Goal: Task Accomplishment & Management: Manage account settings

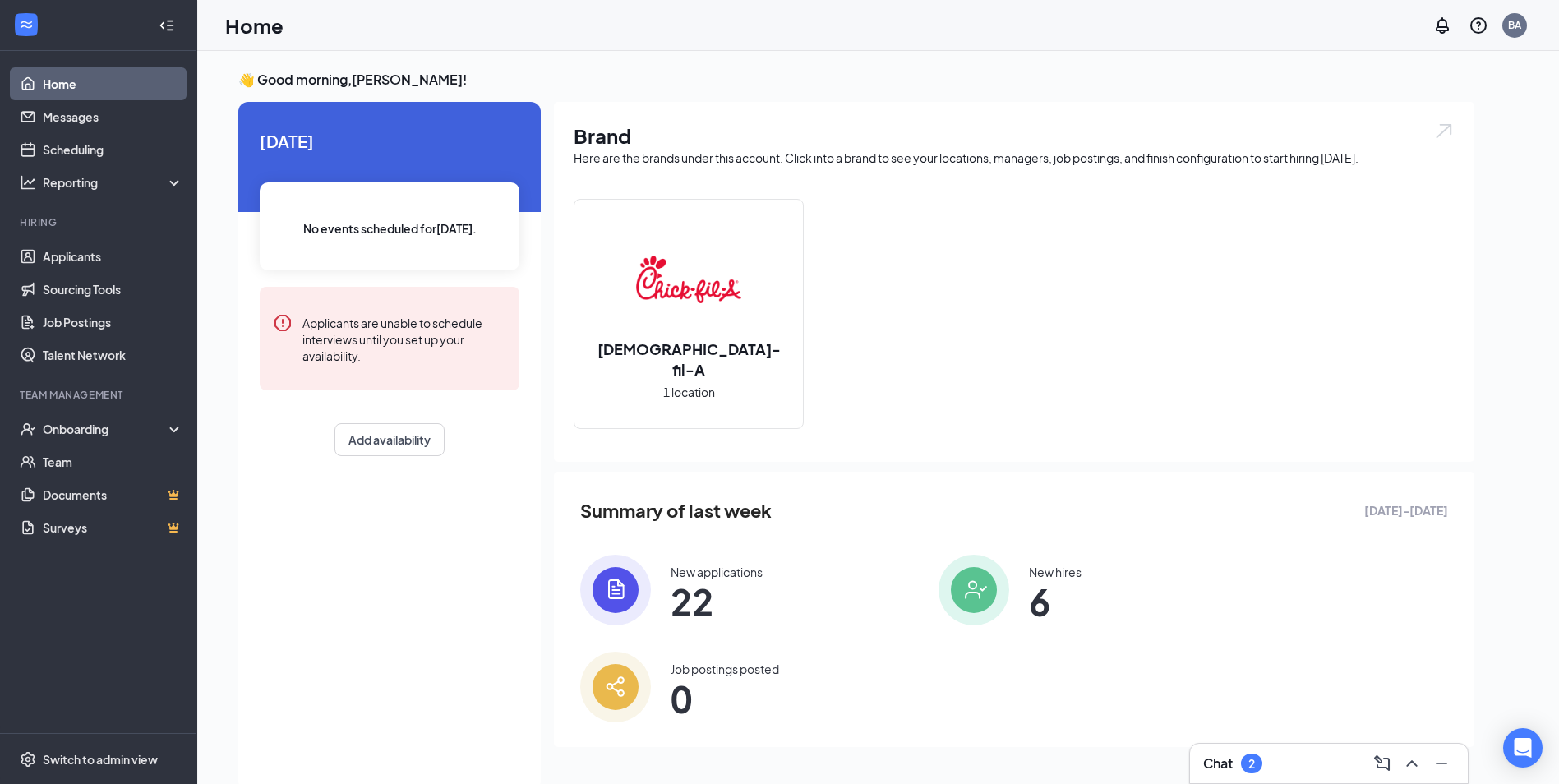
click at [683, 600] on span "22" at bounding box center [717, 601] width 92 height 29
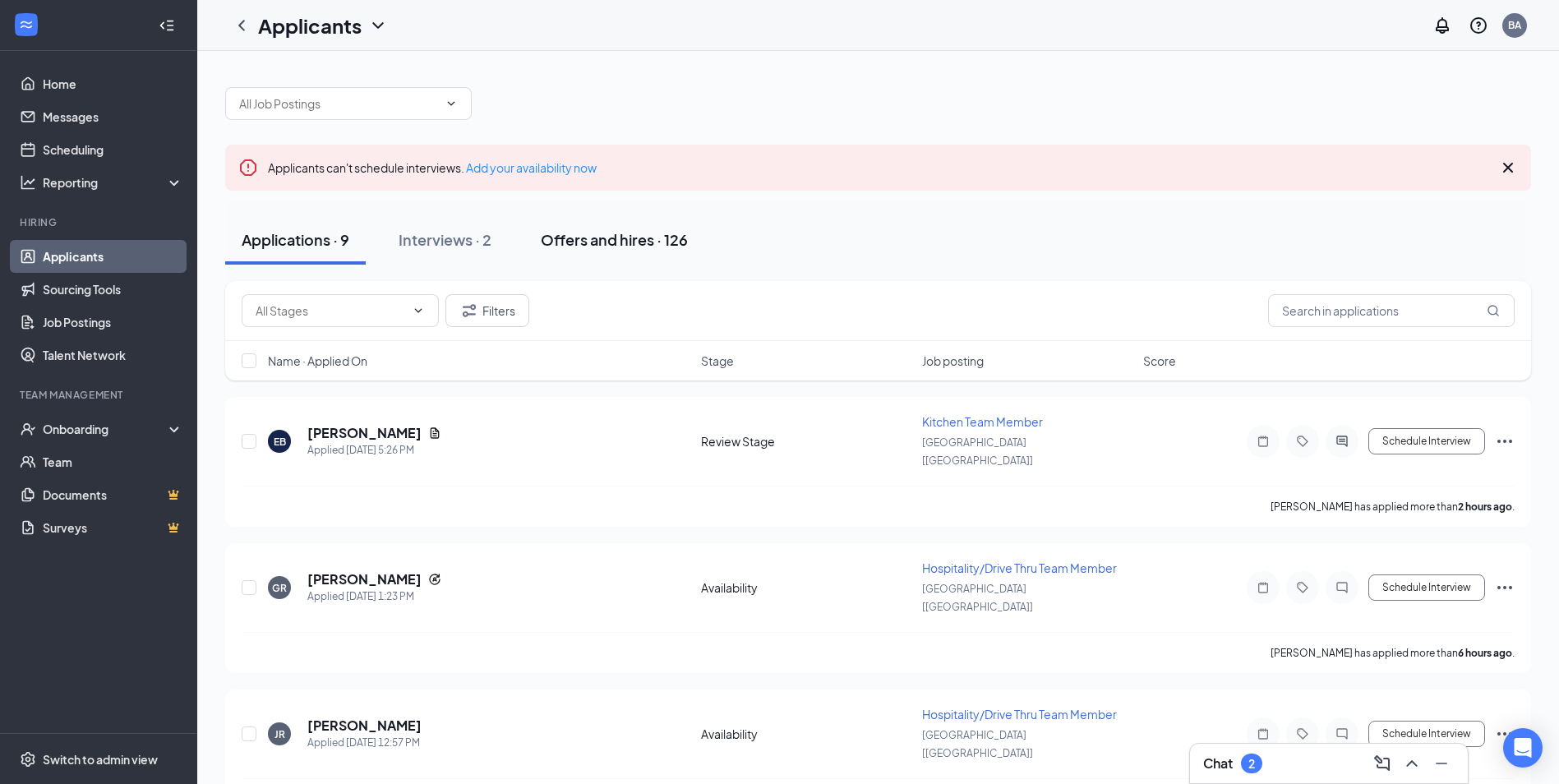
click at [557, 249] on div "Offers and hires · 126" at bounding box center [614, 239] width 147 height 21
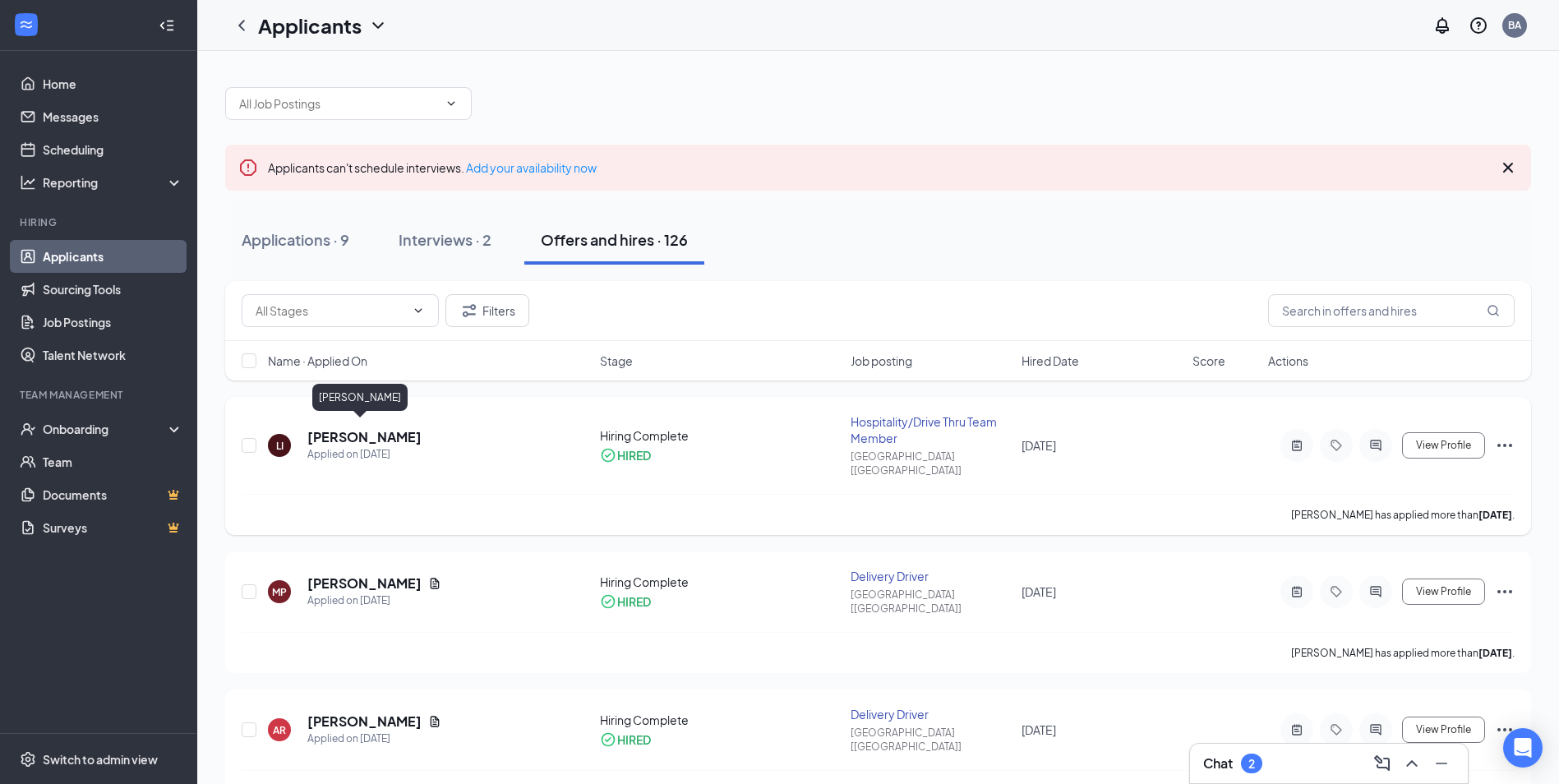
click at [346, 435] on h5 "[PERSON_NAME]" at bounding box center [364, 437] width 114 height 18
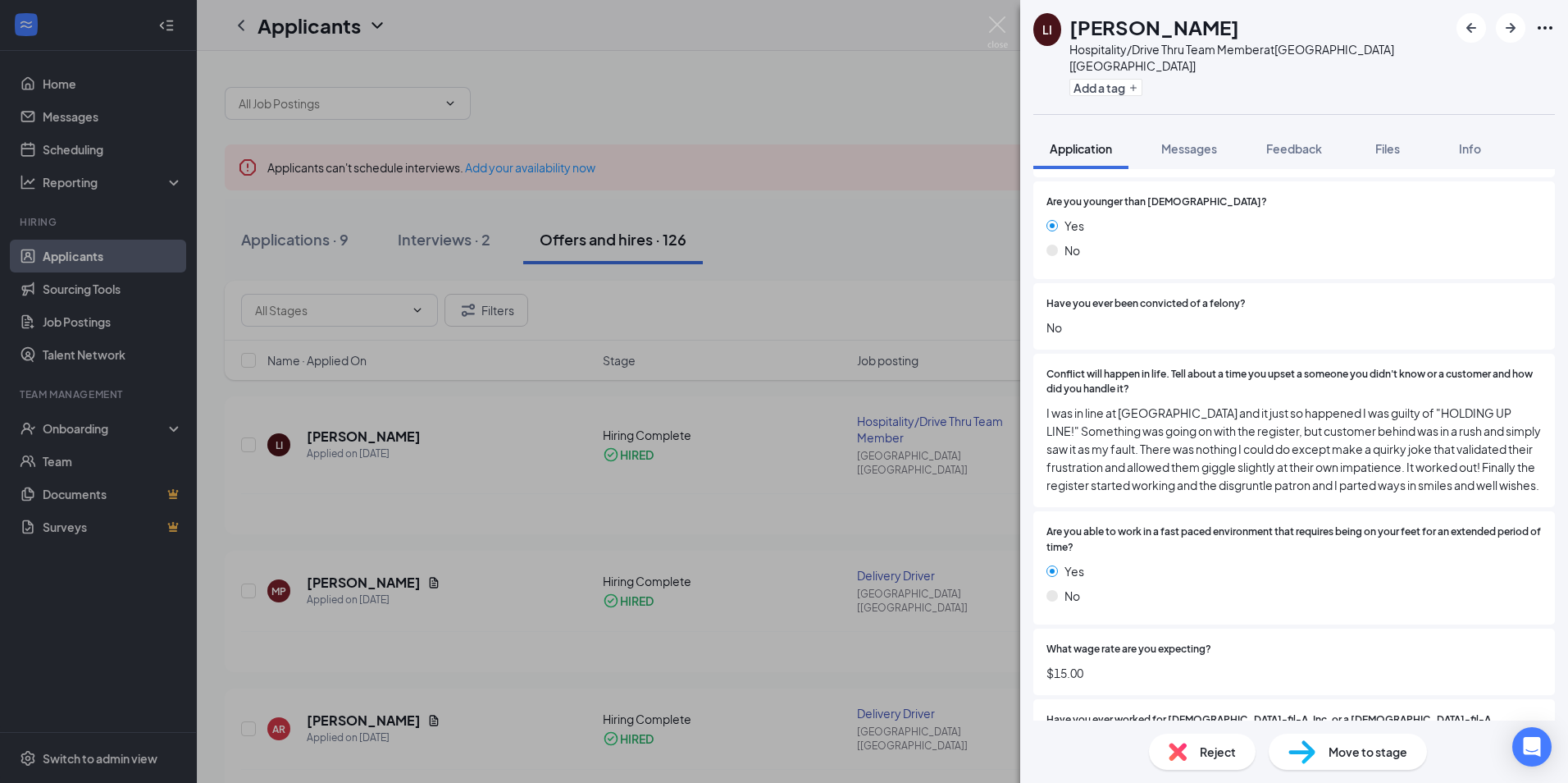
scroll to position [242, 0]
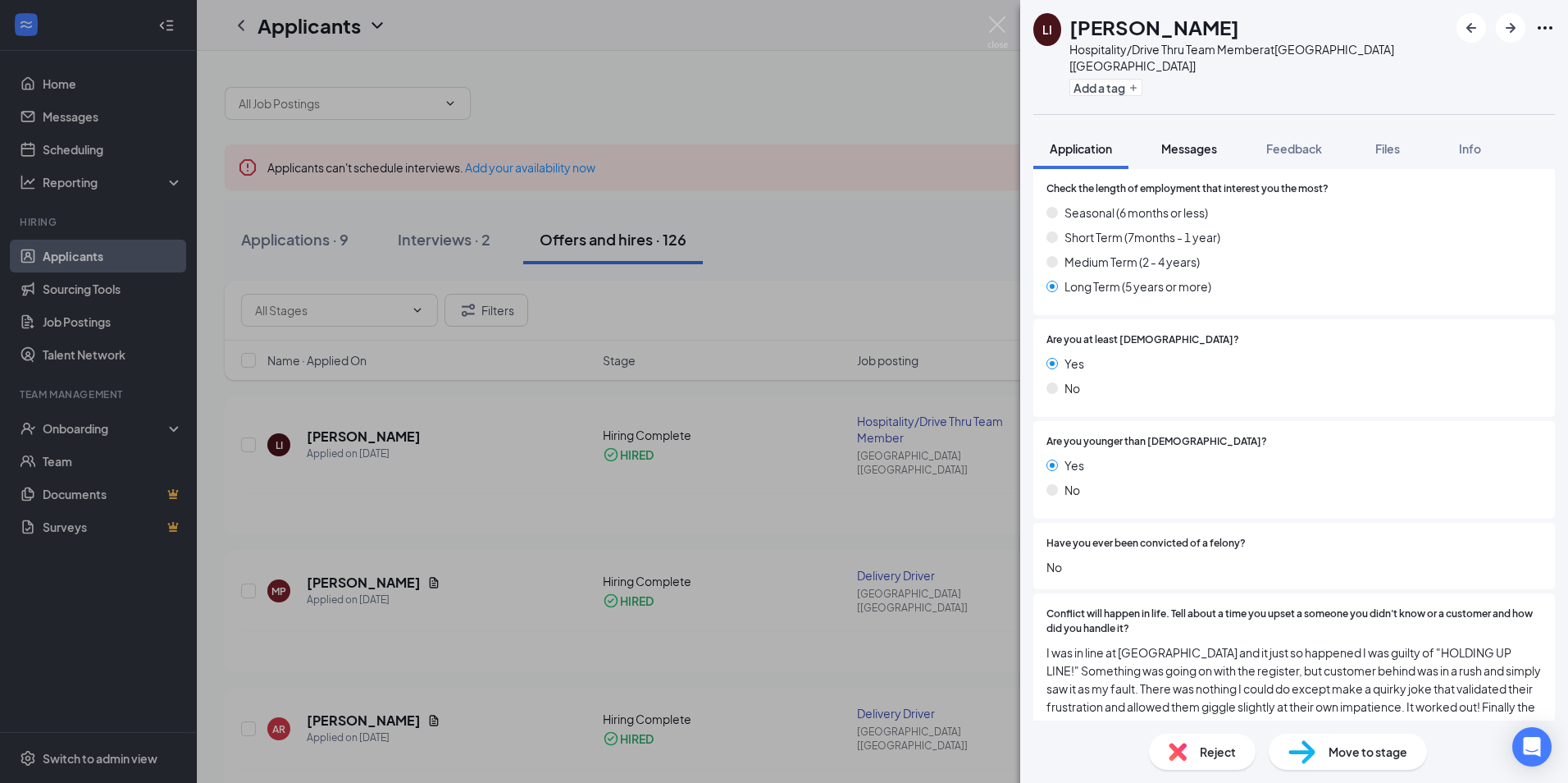
click at [1187, 144] on button "Messages" at bounding box center [1189, 148] width 88 height 41
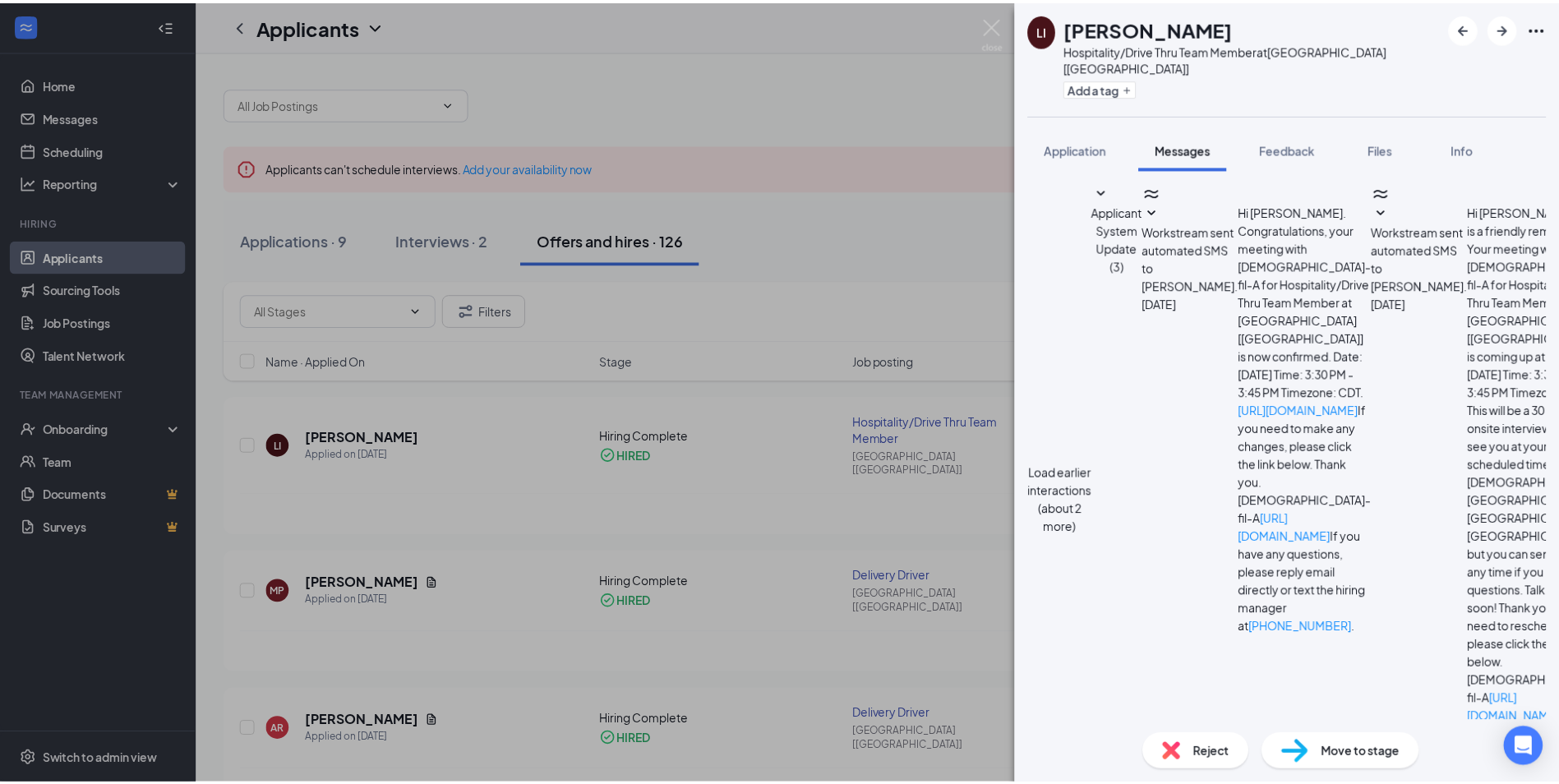
scroll to position [70, 0]
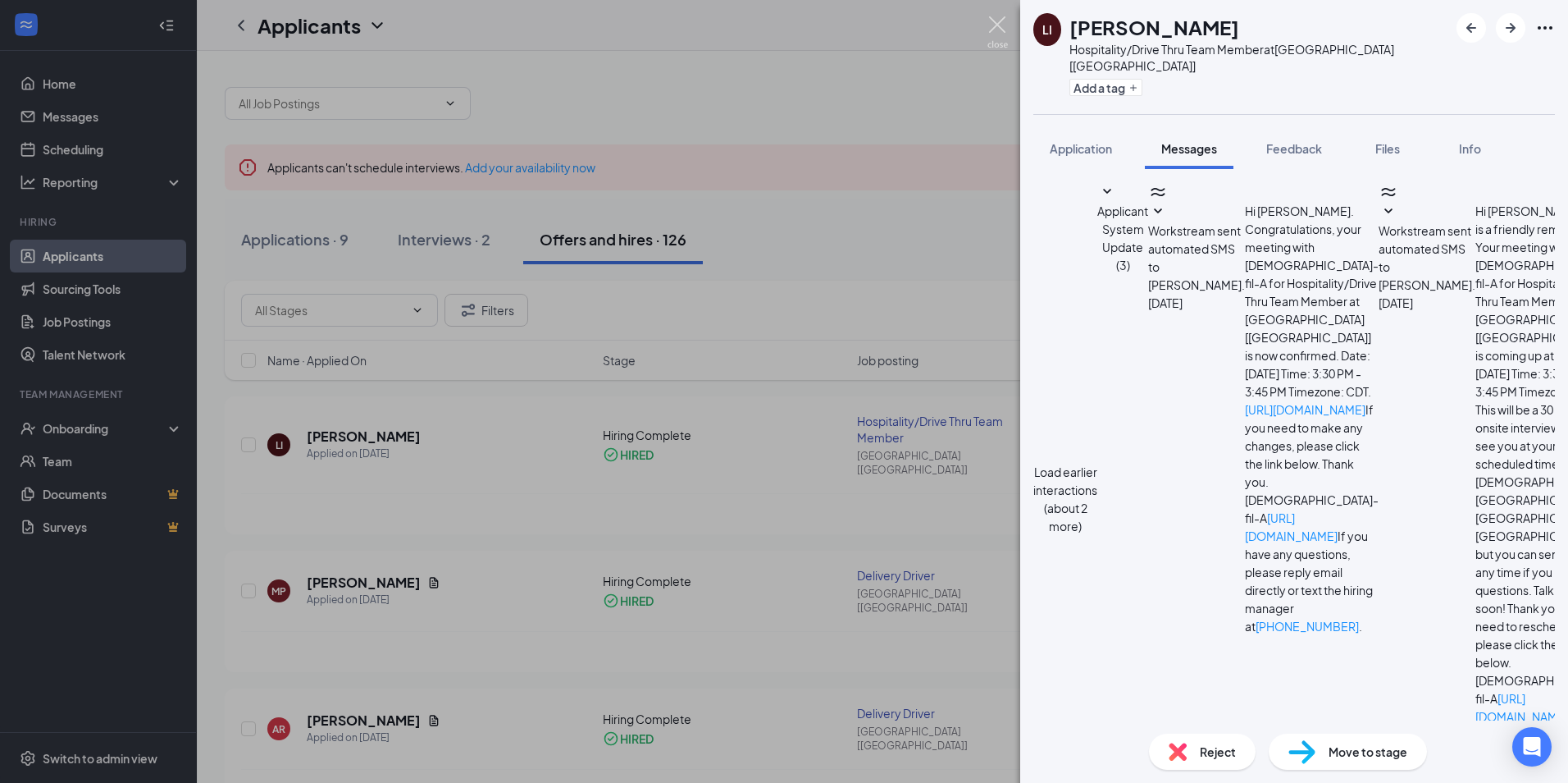
click at [989, 23] on img at bounding box center [998, 32] width 21 height 32
